Goal: Task Accomplishment & Management: Manage account settings

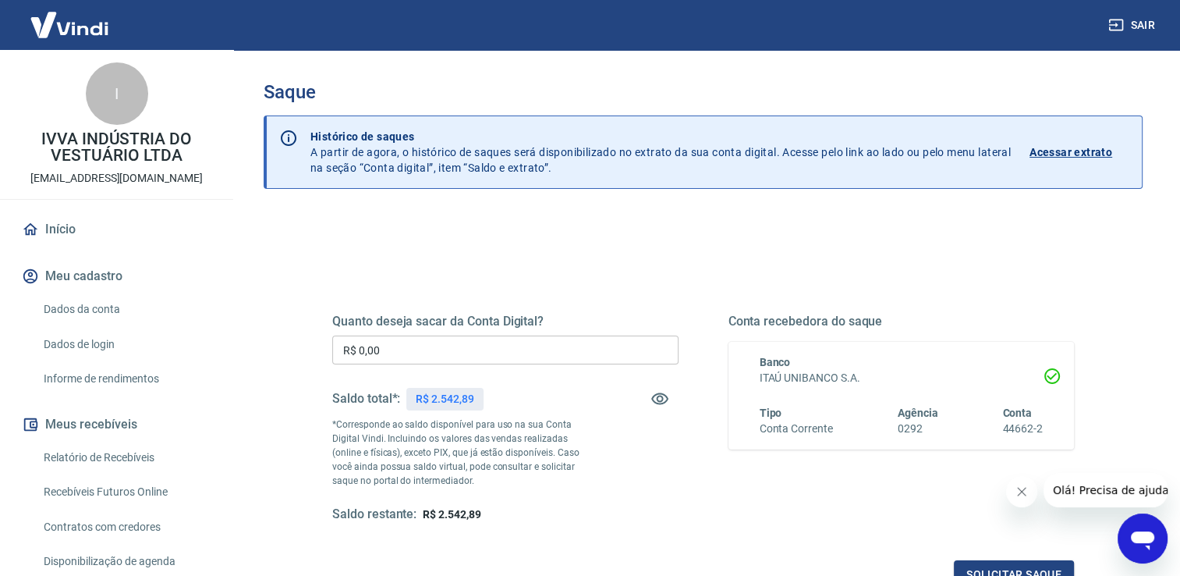
click at [437, 352] on input "R$ 0,00" at bounding box center [505, 349] width 346 height 29
type input "R$ 2.542,89"
click at [1016, 566] on button "Solicitar saque" at bounding box center [1014, 574] width 120 height 29
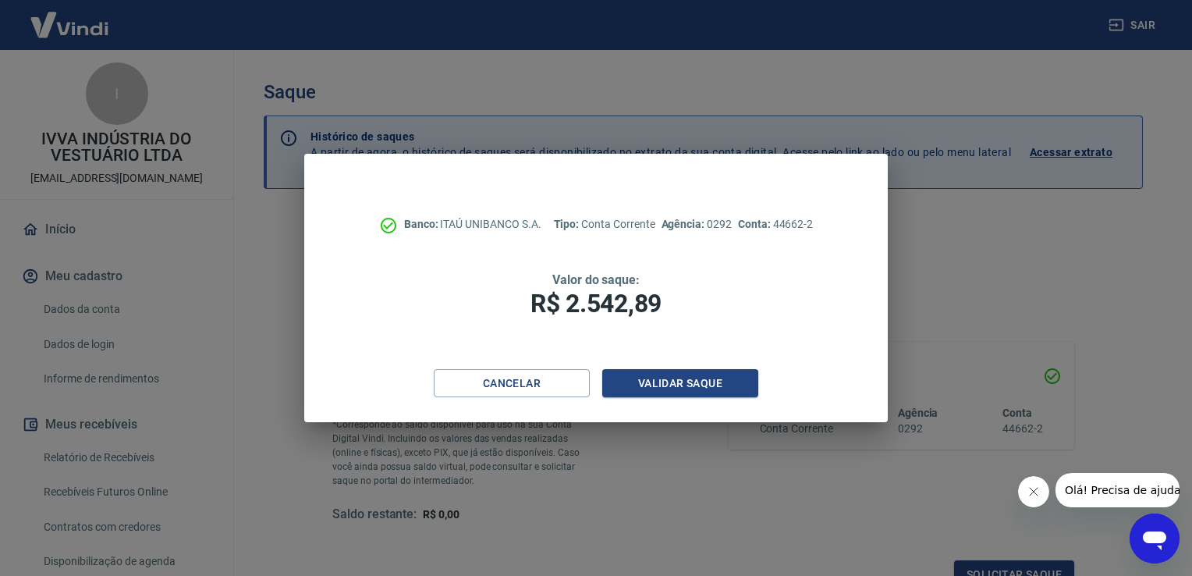
click at [736, 398] on div "Cancelar Validar saque" at bounding box center [595, 396] width 583 height 54
click at [724, 388] on button "Validar saque" at bounding box center [680, 383] width 156 height 29
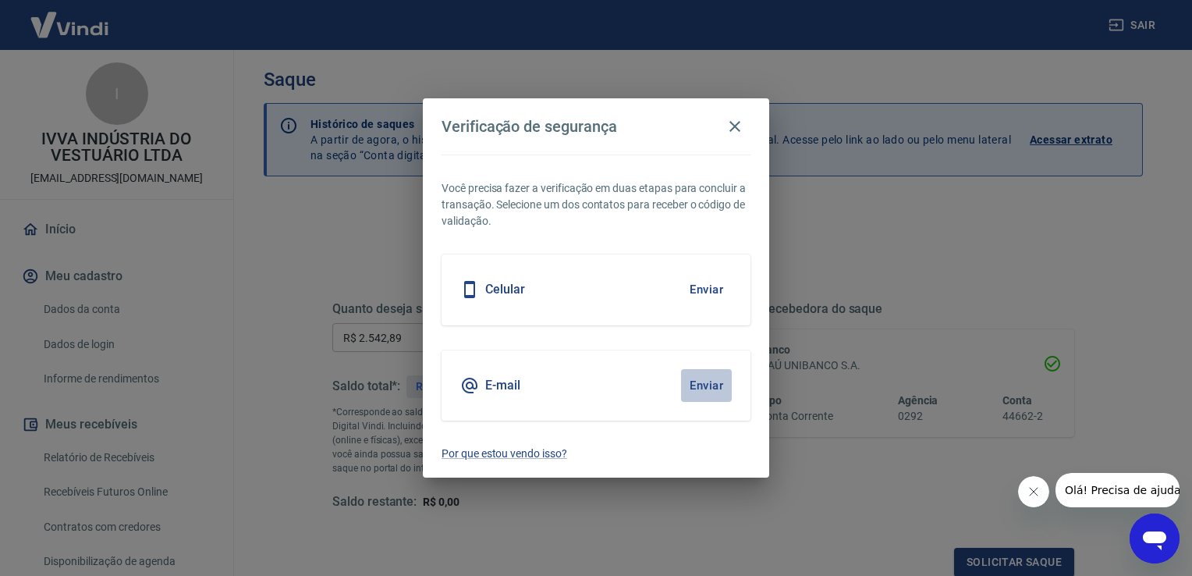
click at [718, 385] on button "Enviar" at bounding box center [706, 385] width 51 height 33
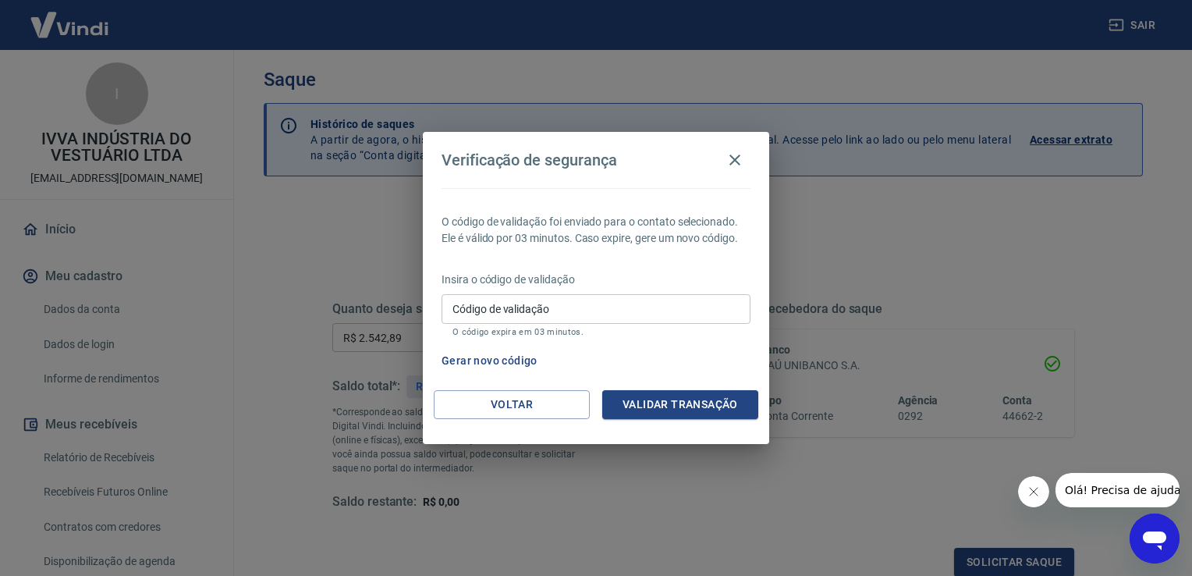
click at [571, 310] on input "Código de validação" at bounding box center [595, 308] width 309 height 29
type input "885909"
click at [651, 404] on button "Validar transação" at bounding box center [680, 404] width 156 height 29
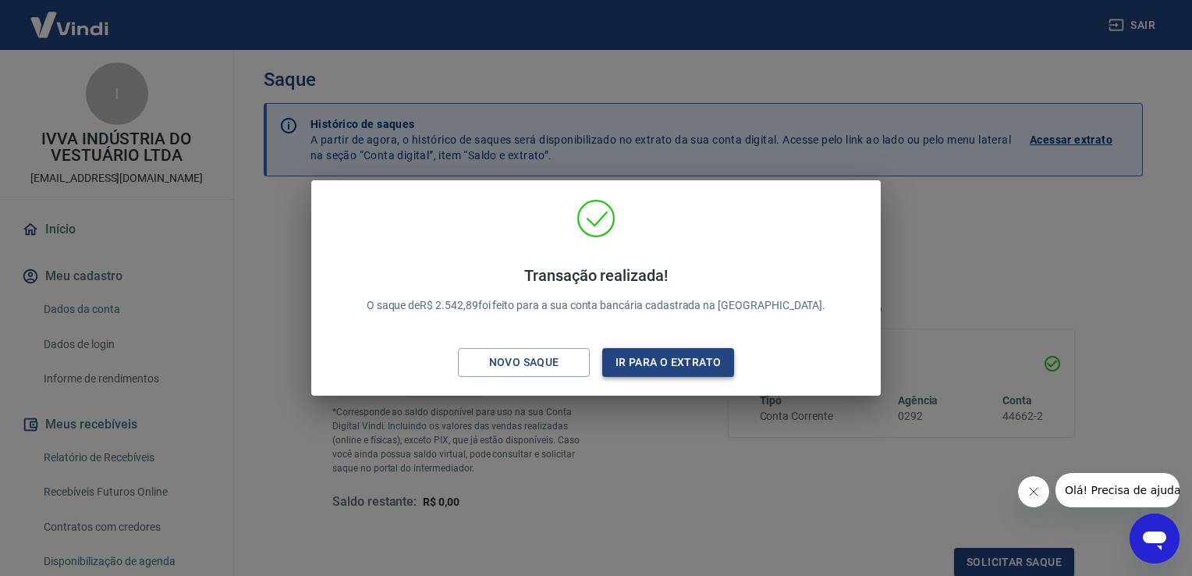
click at [646, 365] on button "Ir para o extrato" at bounding box center [668, 362] width 132 height 29
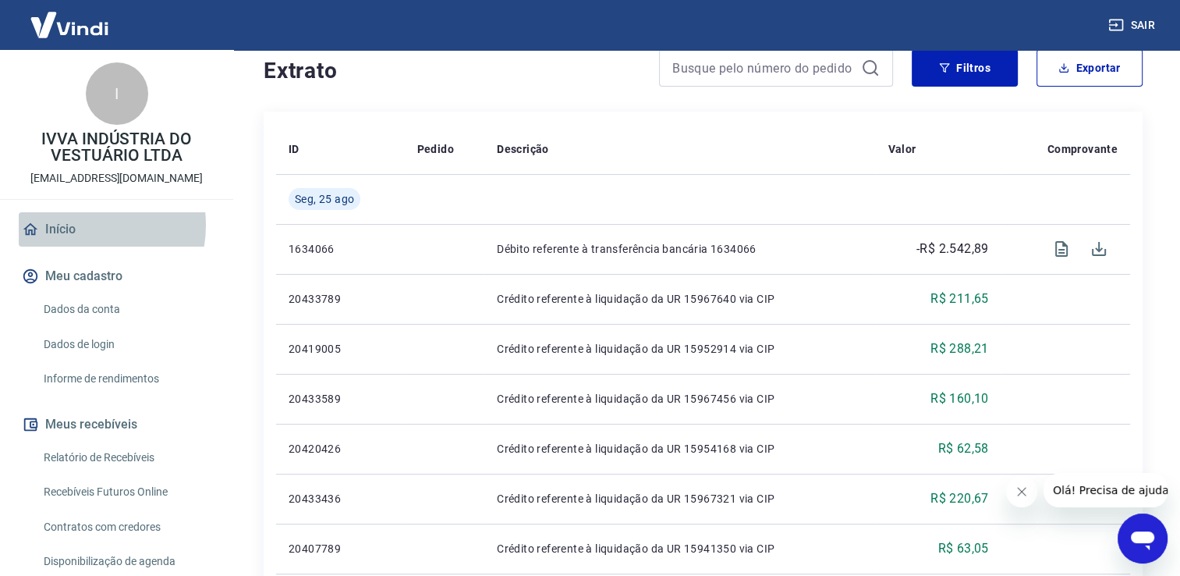
click at [73, 225] on link "Início" at bounding box center [117, 229] width 196 height 34
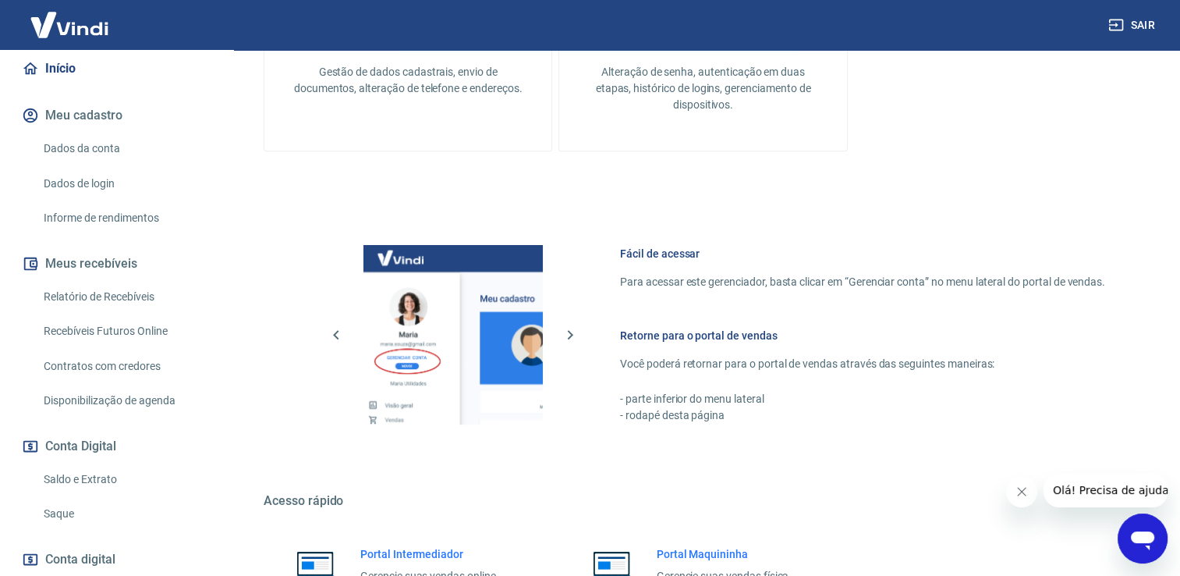
scroll to position [254, 0]
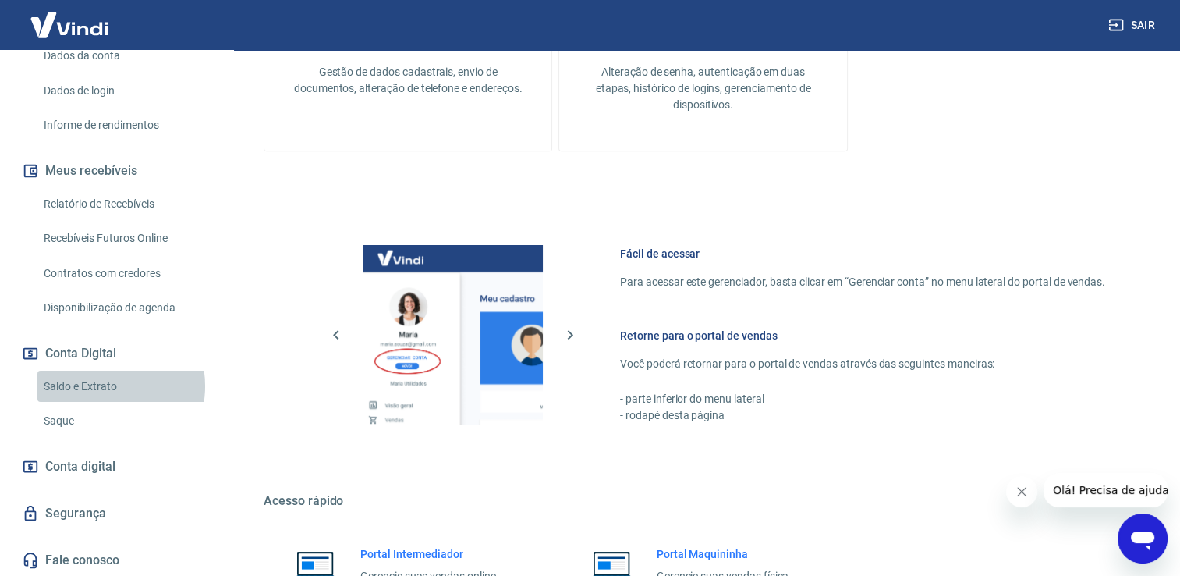
click at [98, 385] on link "Saldo e Extrato" at bounding box center [125, 387] width 177 height 32
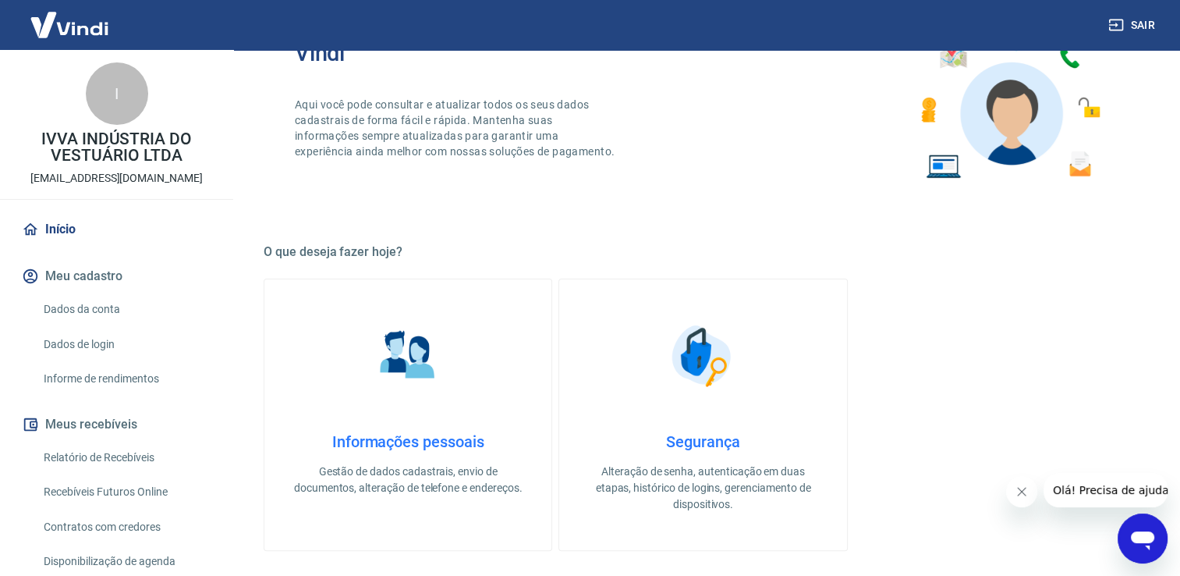
scroll to position [134, 0]
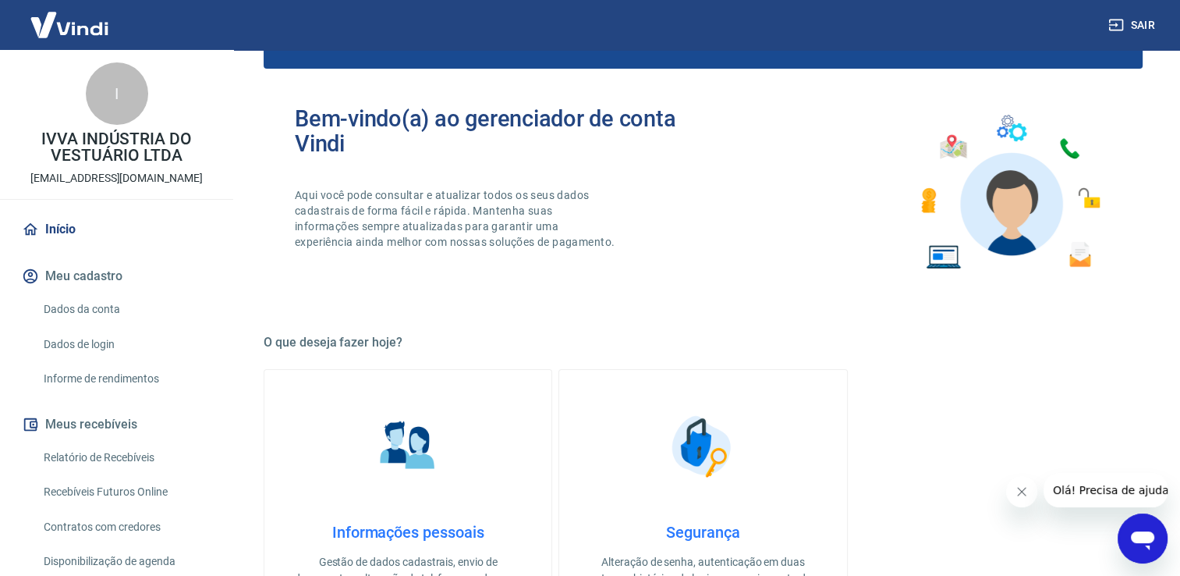
click at [97, 30] on img at bounding box center [69, 25] width 101 height 48
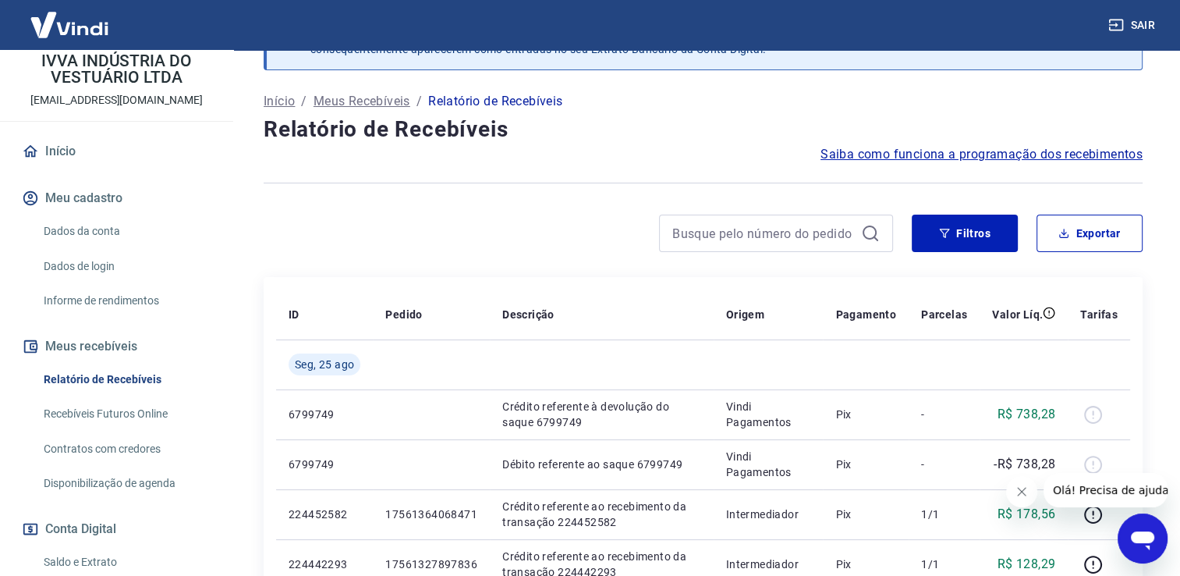
scroll to position [390, 0]
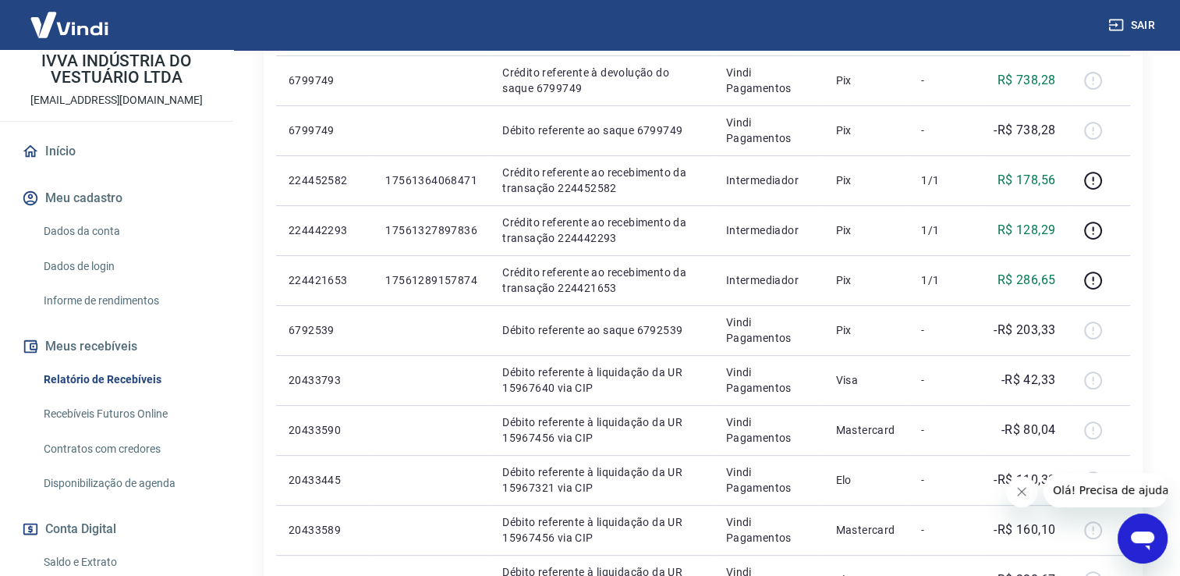
drag, startPoint x: 1020, startPoint y: 499, endPoint x: 1989, endPoint y: 950, distance: 1068.6
click at [1020, 499] on button "Fechar mensagem da empresa" at bounding box center [1021, 491] width 31 height 31
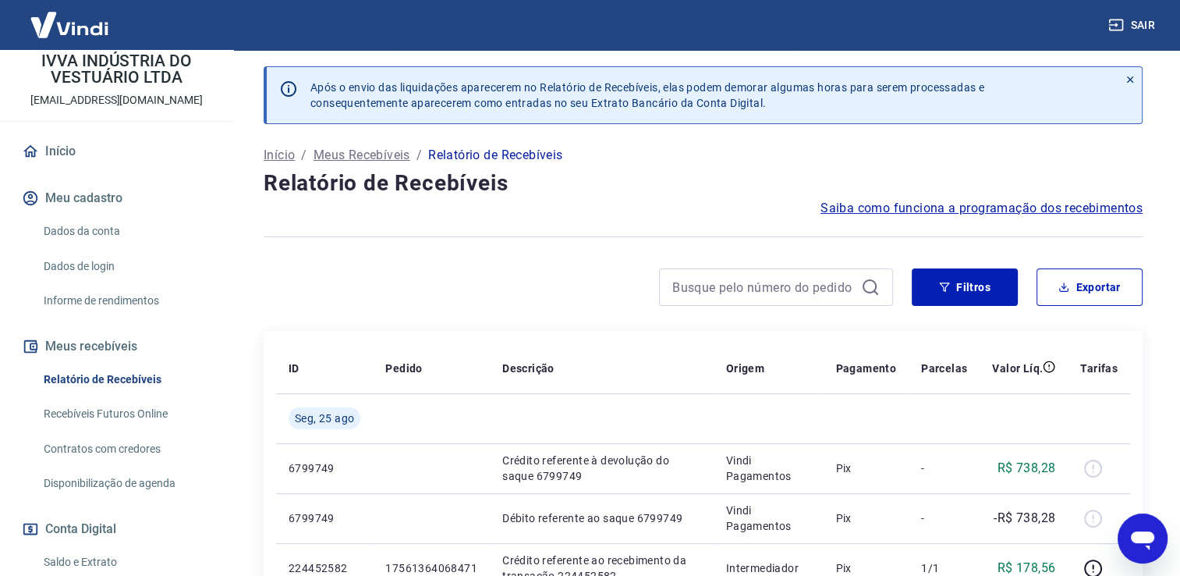
scroll to position [0, 0]
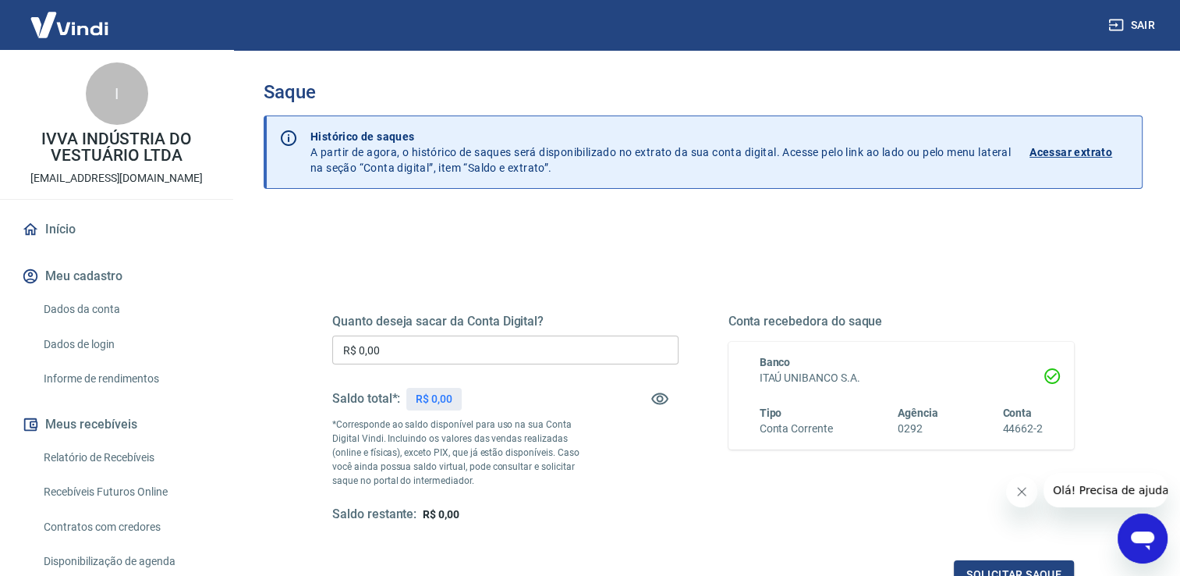
click at [1014, 493] on button "Fechar mensagem da empresa" at bounding box center [1021, 491] width 31 height 31
